Goal: Transaction & Acquisition: Purchase product/service

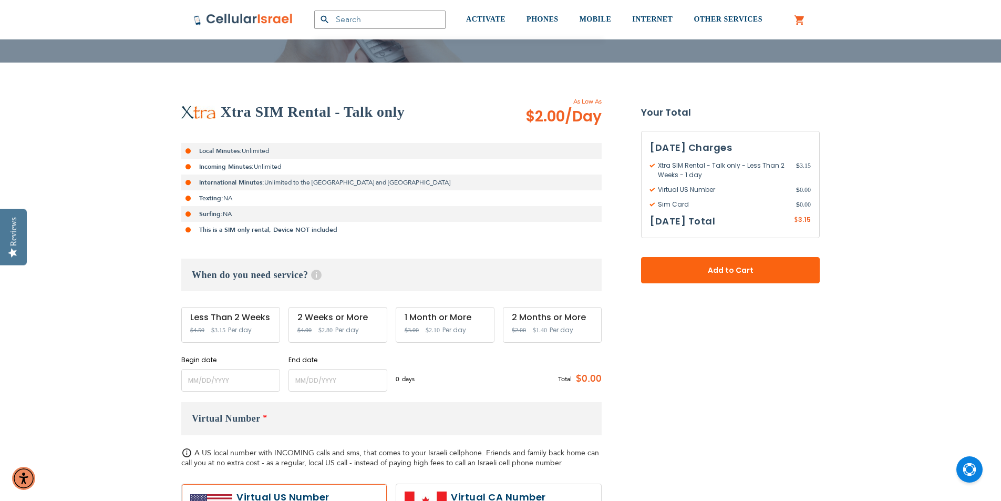
scroll to position [142, 0]
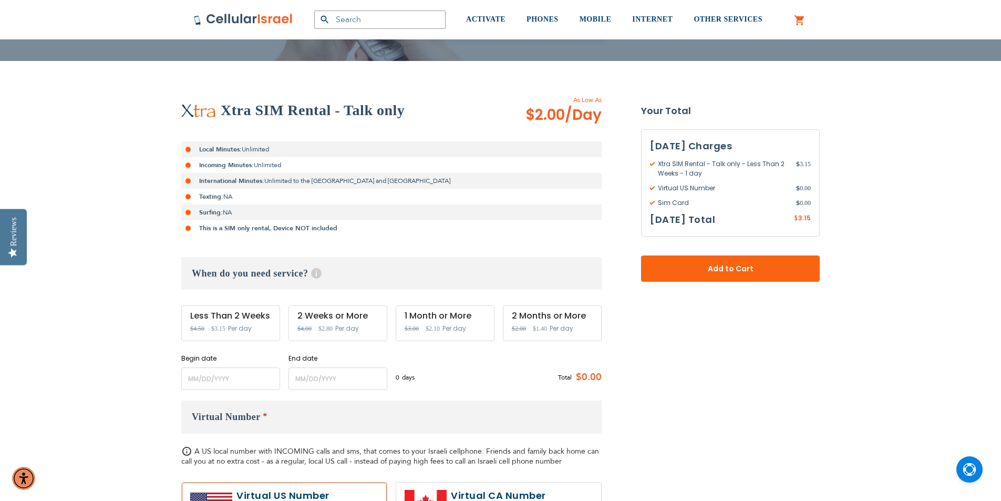
click at [440, 317] on div "1 Month or More" at bounding box center [444, 315] width 81 height 9
click at [409, 315] on div "1 Month or More" at bounding box center [444, 315] width 81 height 9
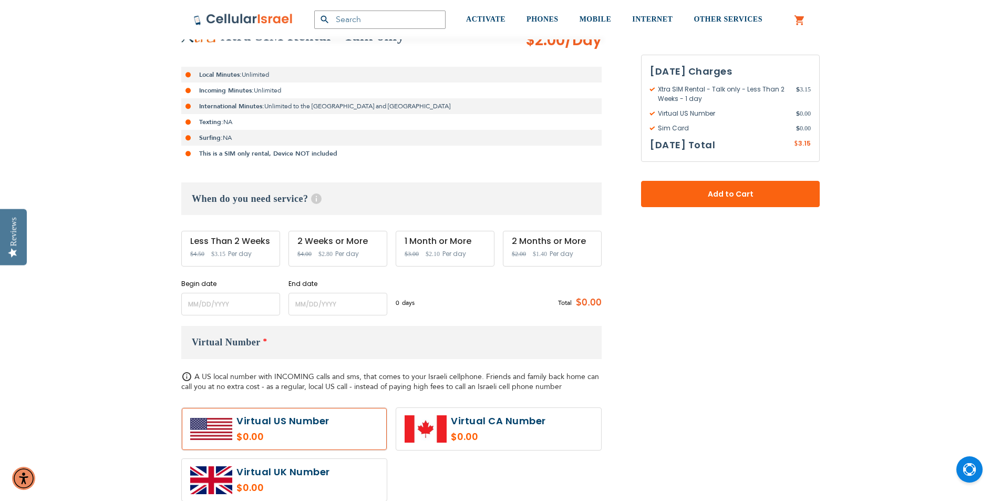
scroll to position [219, 0]
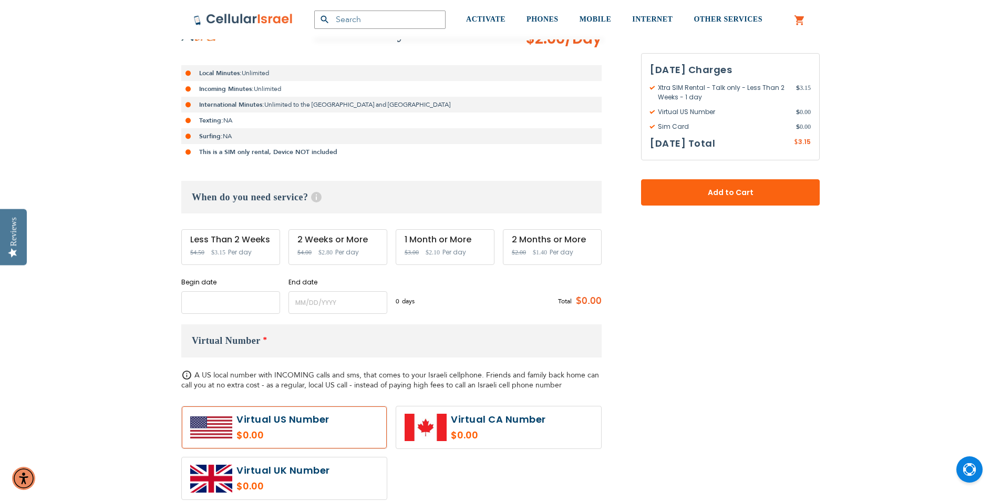
click at [190, 304] on input "name" at bounding box center [230, 302] width 99 height 23
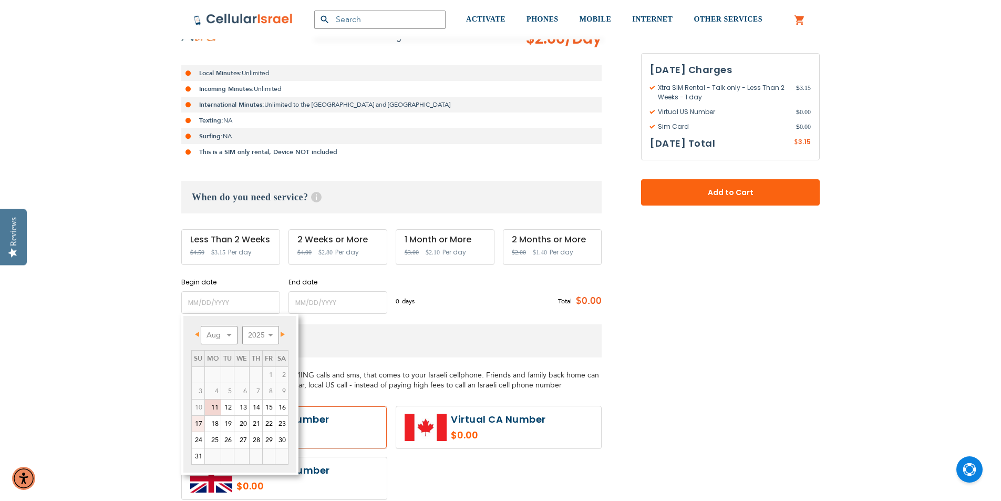
click at [201, 423] on link "17" at bounding box center [198, 423] width 13 height 16
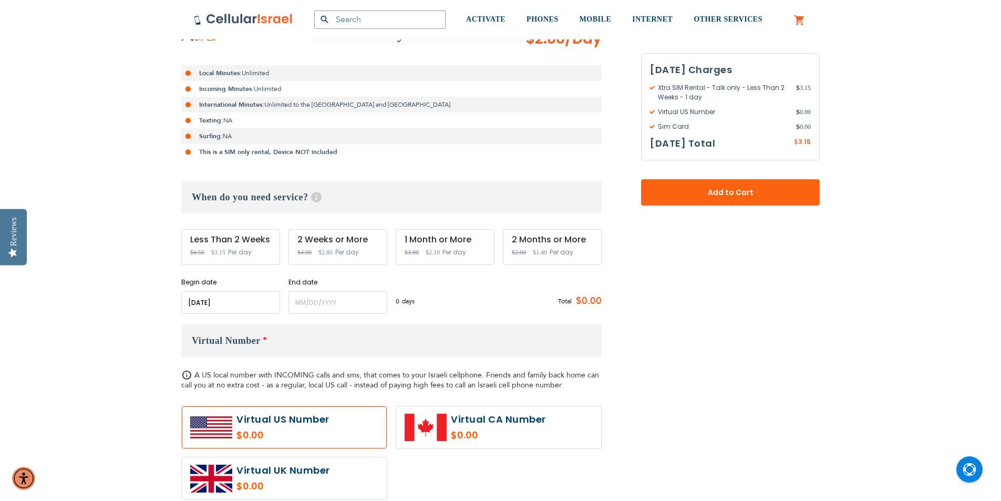
click at [194, 305] on input "name" at bounding box center [230, 302] width 99 height 23
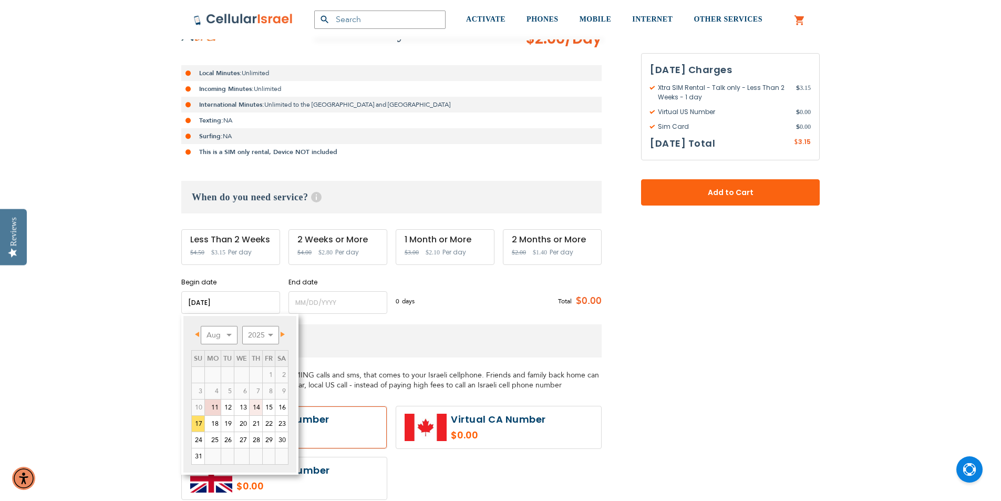
click at [258, 408] on link "14" at bounding box center [256, 407] width 13 height 16
type input "[DATE]"
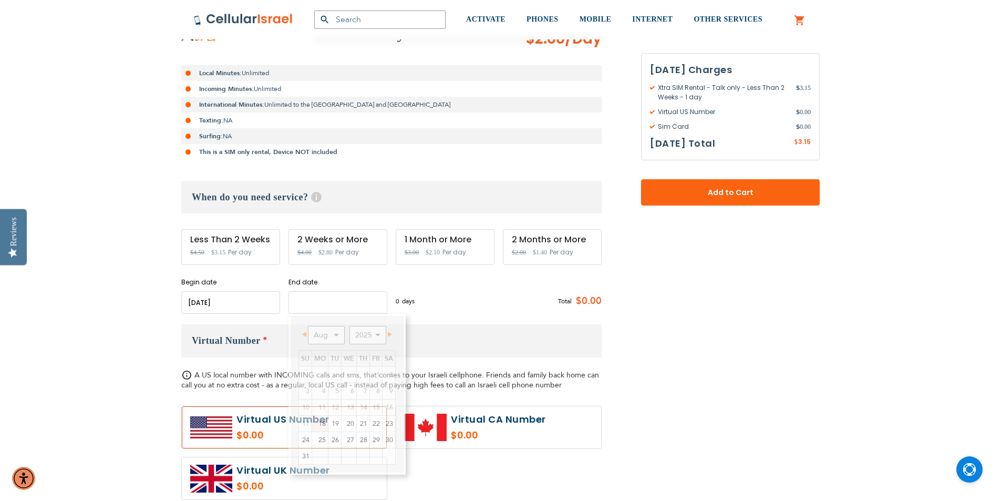
click at [296, 297] on input "name" at bounding box center [337, 302] width 99 height 23
click at [336, 336] on select "Aug Sep Oct Nov Dec" at bounding box center [326, 335] width 37 height 18
click at [307, 409] on link "14" at bounding box center [305, 407] width 13 height 16
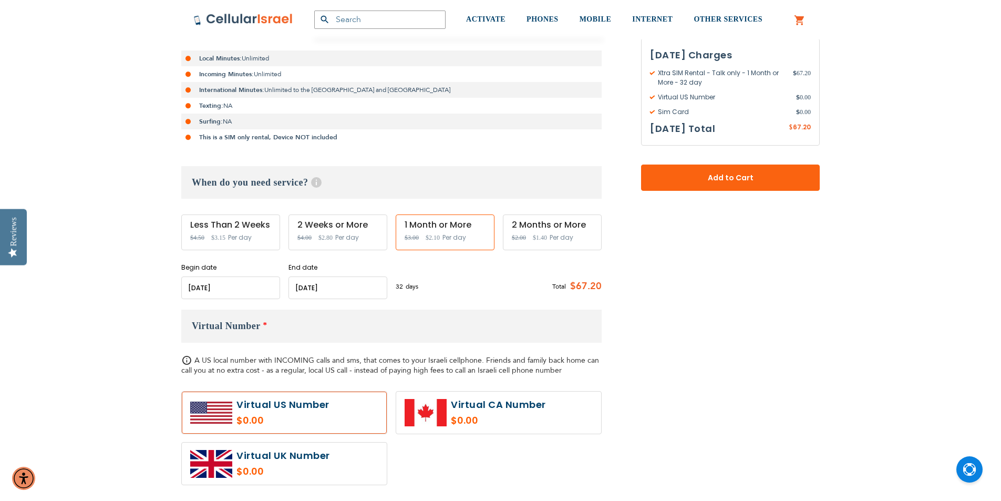
scroll to position [234, 0]
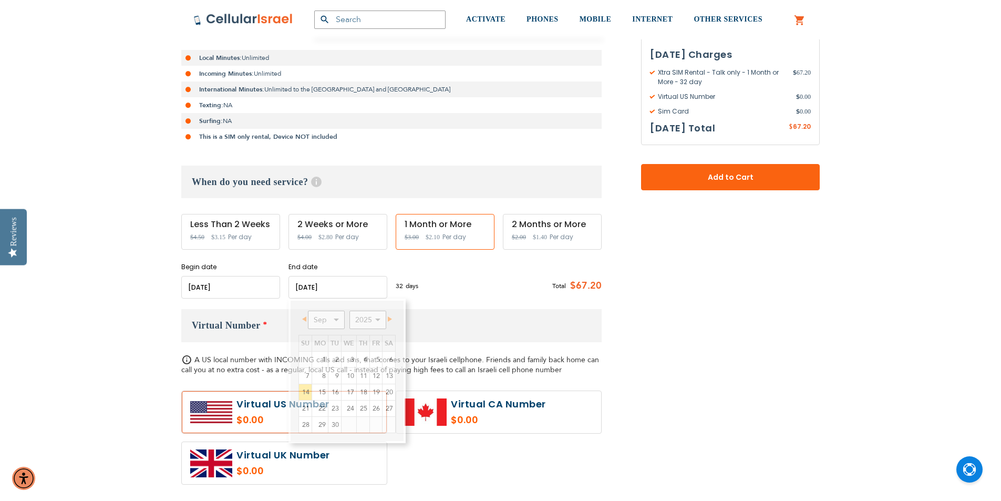
click at [306, 287] on input "name" at bounding box center [337, 287] width 99 height 23
click at [337, 320] on select "Aug Sep Oct Nov Dec" at bounding box center [326, 319] width 37 height 18
click at [364, 425] on link "28" at bounding box center [363, 425] width 13 height 16
type input "[DATE]"
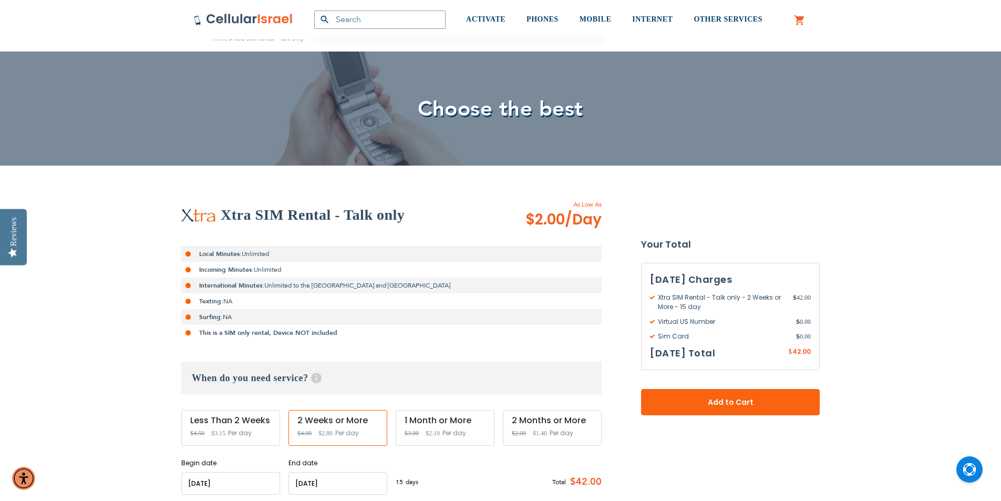
scroll to position [0, 0]
